Goal: Information Seeking & Learning: Check status

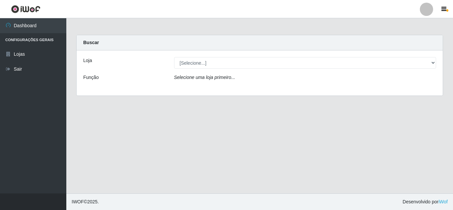
select select "462"
click at [174, 57] on select "[Selecione...] Queiroz [GEOGRAPHIC_DATA] - [GEOGRAPHIC_DATA]" at bounding box center [305, 63] width 262 height 12
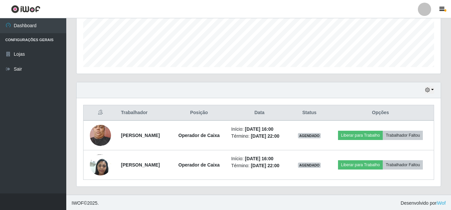
scroll to position [171, 0]
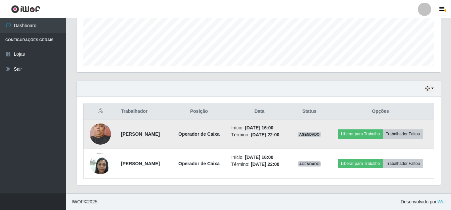
click at [88, 137] on td at bounding box center [101, 134] width 34 height 30
click at [96, 132] on img at bounding box center [100, 134] width 21 height 28
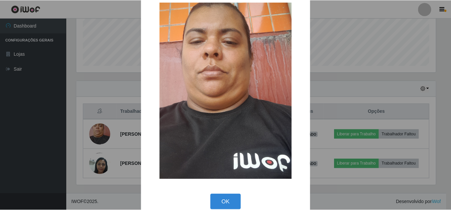
scroll to position [25, 0]
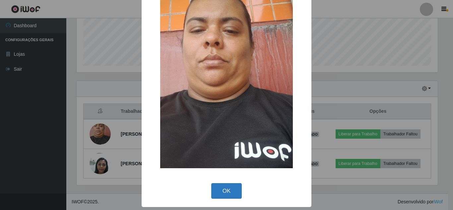
click at [228, 187] on button "OK" at bounding box center [226, 191] width 31 height 16
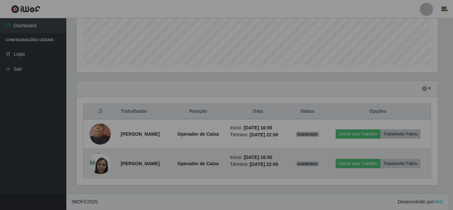
scroll to position [138, 364]
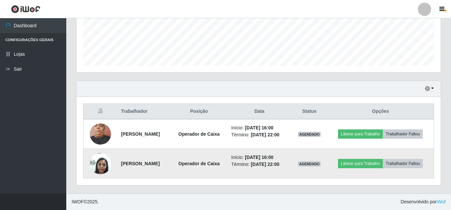
click at [90, 163] on img at bounding box center [100, 163] width 21 height 28
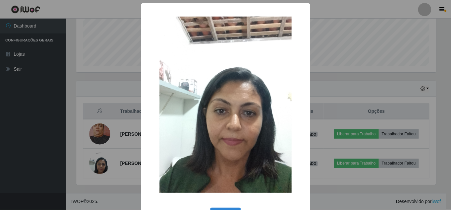
scroll to position [25, 0]
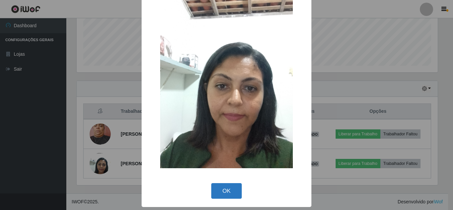
click at [219, 190] on button "OK" at bounding box center [226, 191] width 31 height 16
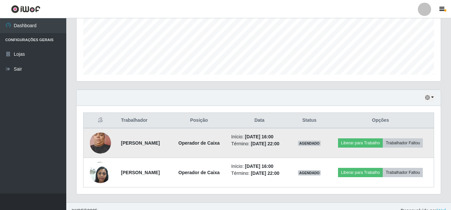
scroll to position [171, 0]
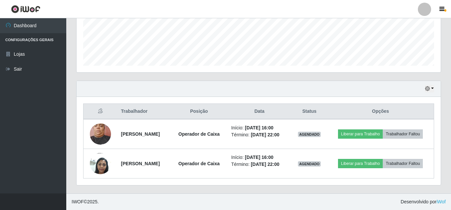
click at [274, 115] on th "Data" at bounding box center [259, 112] width 64 height 16
click at [276, 111] on th "Data" at bounding box center [259, 112] width 64 height 16
click at [434, 90] on button "button" at bounding box center [429, 89] width 9 height 8
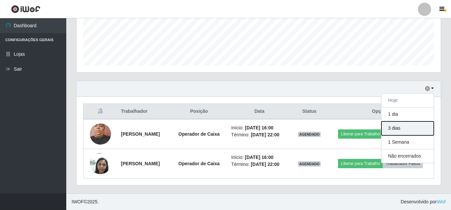
click at [409, 134] on button "3 dias" at bounding box center [408, 128] width 52 height 14
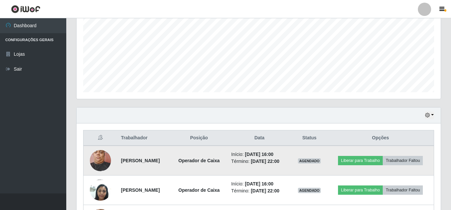
scroll to position [131, 0]
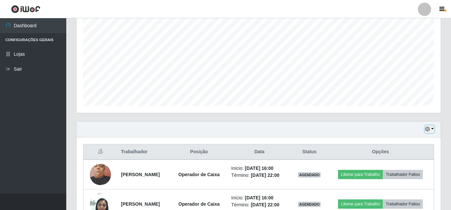
click at [434, 128] on button "button" at bounding box center [429, 129] width 9 height 8
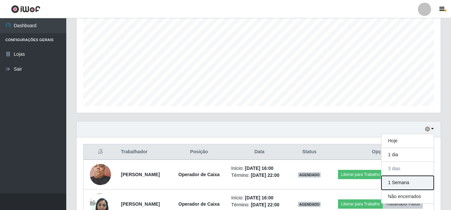
click at [406, 184] on button "1 Semana" at bounding box center [408, 183] width 52 height 14
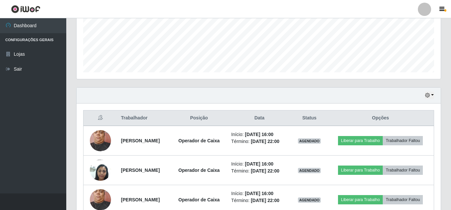
scroll to position [164, 0]
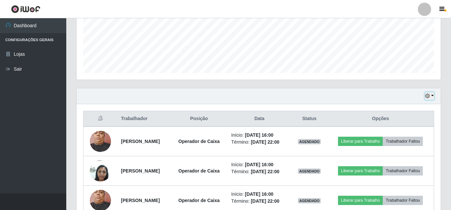
click at [434, 95] on button "button" at bounding box center [429, 96] width 9 height 8
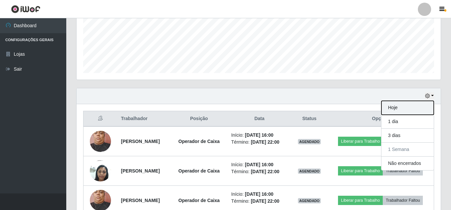
click at [423, 108] on button "Hoje" at bounding box center [408, 108] width 52 height 14
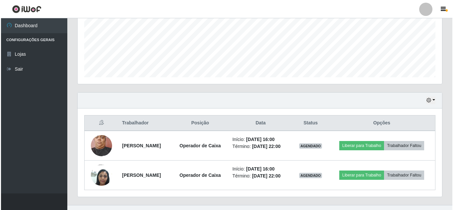
scroll to position [171, 0]
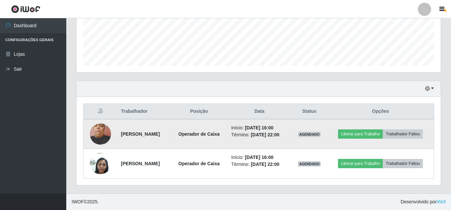
click at [95, 129] on img at bounding box center [100, 134] width 21 height 28
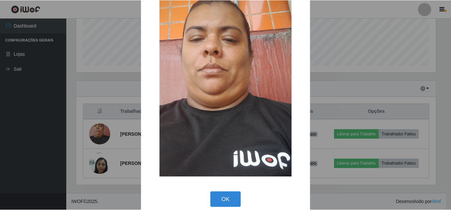
scroll to position [25, 0]
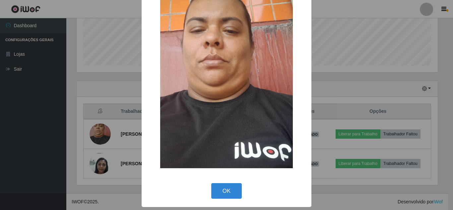
drag, startPoint x: 207, startPoint y: 165, endPoint x: 214, endPoint y: 170, distance: 8.8
drag, startPoint x: 214, startPoint y: 170, endPoint x: 226, endPoint y: 191, distance: 24.1
click at [226, 191] on button "OK" at bounding box center [226, 191] width 31 height 16
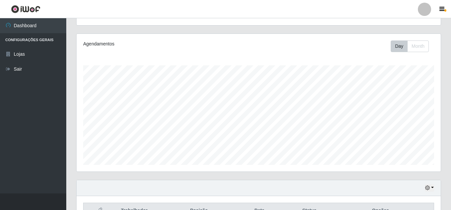
scroll to position [171, 0]
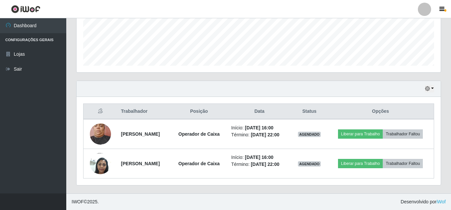
click at [25, 159] on ul "Dashboard Configurações Gerais Lojas Sair" at bounding box center [33, 105] width 66 height 175
